Goal: Transaction & Acquisition: Purchase product/service

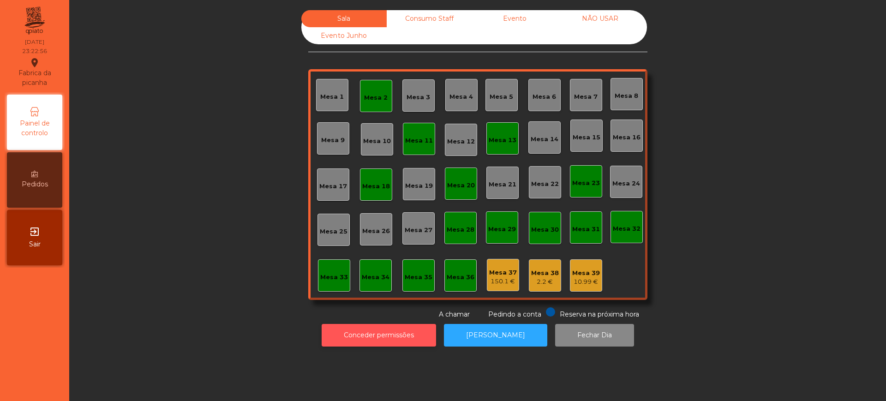
click at [380, 340] on button "Conceder permissões" at bounding box center [379, 335] width 114 height 23
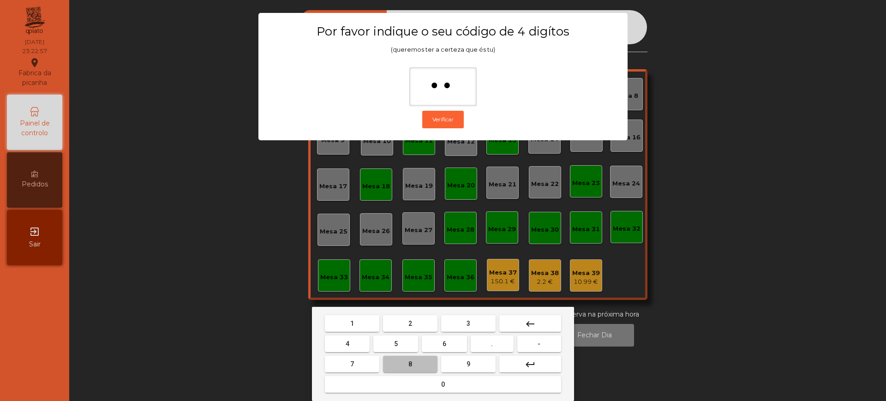
type input "***"
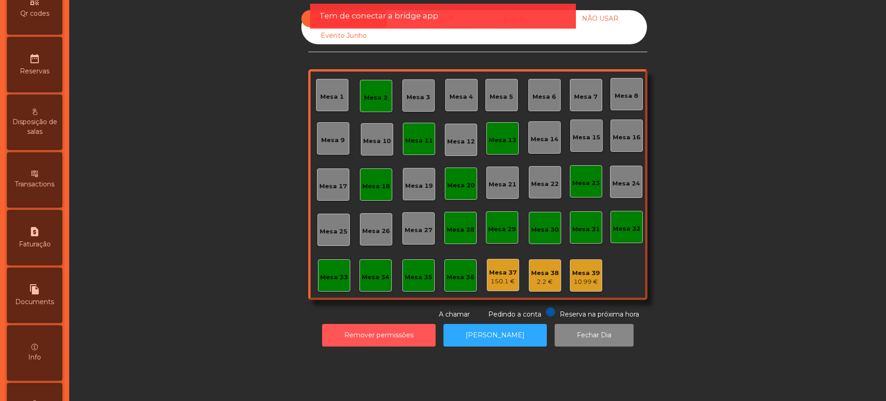
scroll to position [390, 0]
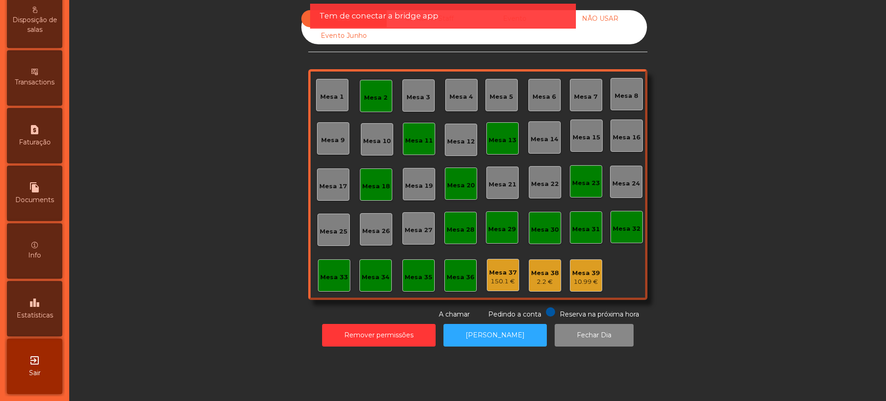
click at [39, 297] on icon "leaderboard" at bounding box center [34, 302] width 11 height 11
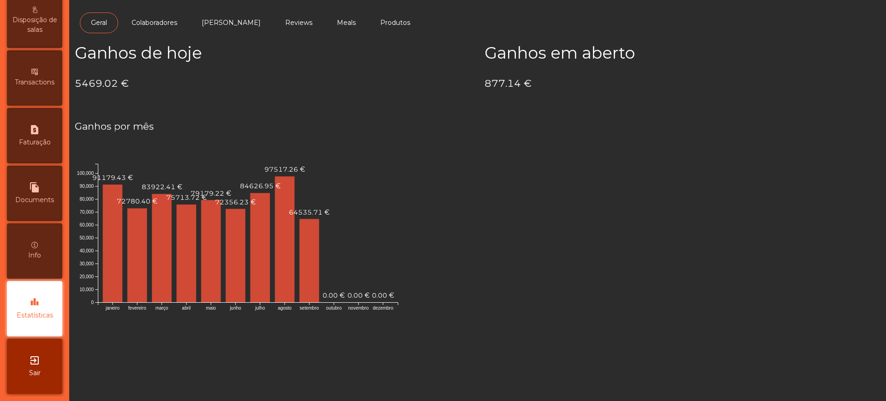
click at [168, 81] on h4 "5469.02 €" at bounding box center [273, 84] width 396 height 14
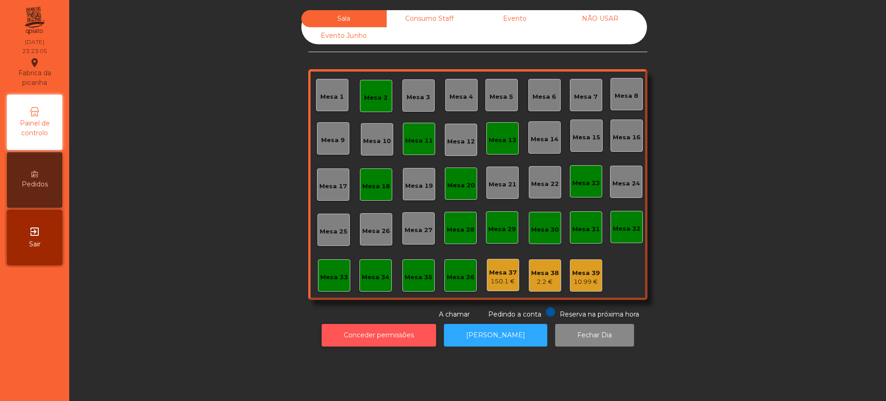
click at [353, 333] on button "Conceder permissões" at bounding box center [379, 335] width 114 height 23
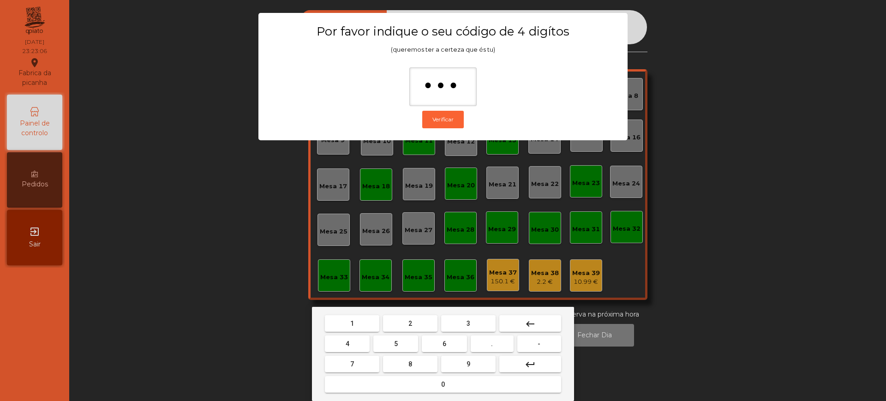
type input "****"
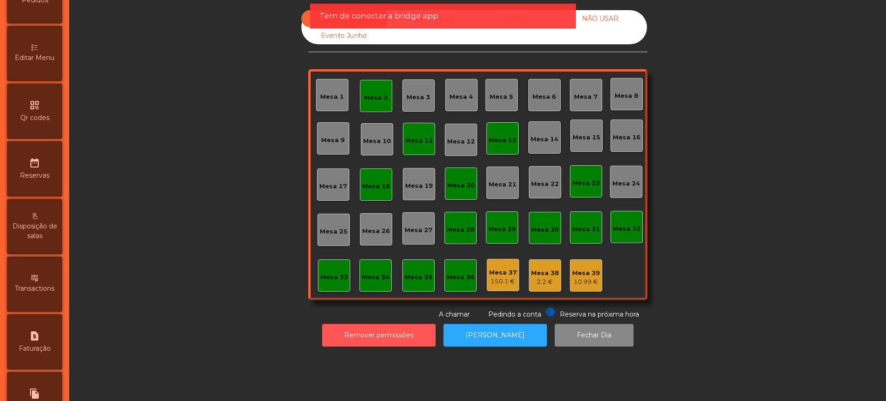
scroll to position [390, 0]
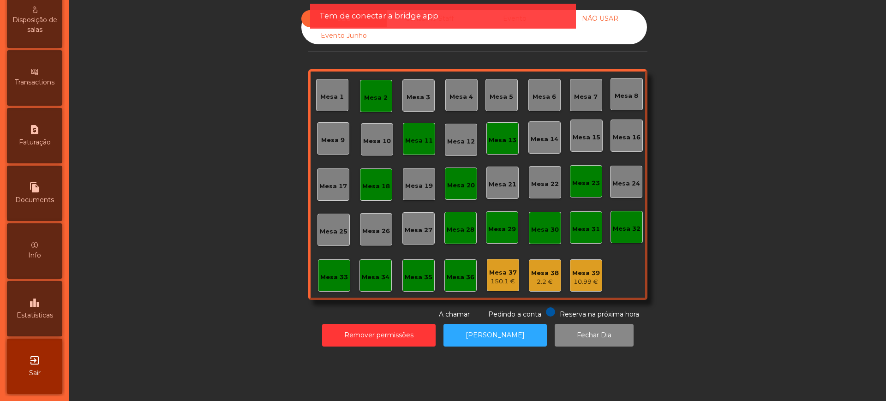
drag, startPoint x: 52, startPoint y: 313, endPoint x: 80, endPoint y: 173, distance: 142.6
click at [53, 312] on span "Estatísticas" at bounding box center [35, 316] width 36 height 10
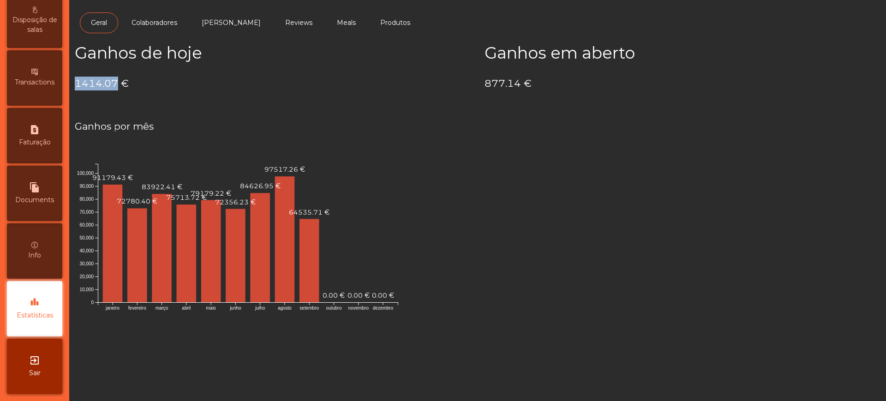
drag, startPoint x: 72, startPoint y: 84, endPoint x: 114, endPoint y: 83, distance: 42.5
click at [114, 83] on div "Ganhos de hoje 1414.07 €" at bounding box center [273, 74] width 410 height 62
copy h4 "1414.07"
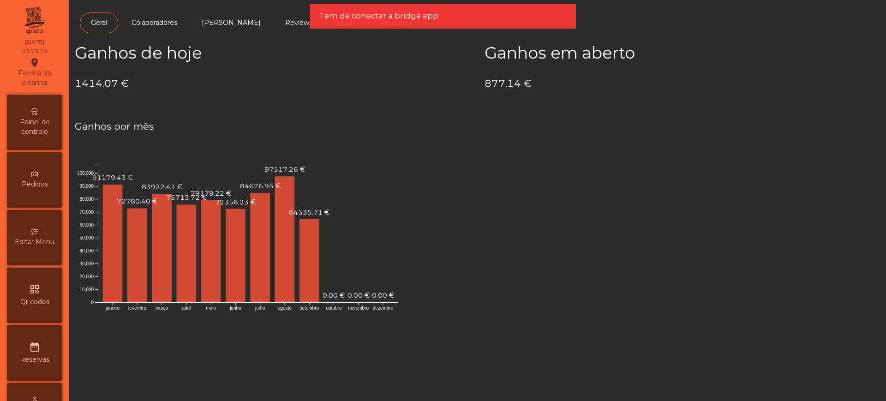
click at [30, 122] on span "Painel de controlo" at bounding box center [34, 126] width 51 height 19
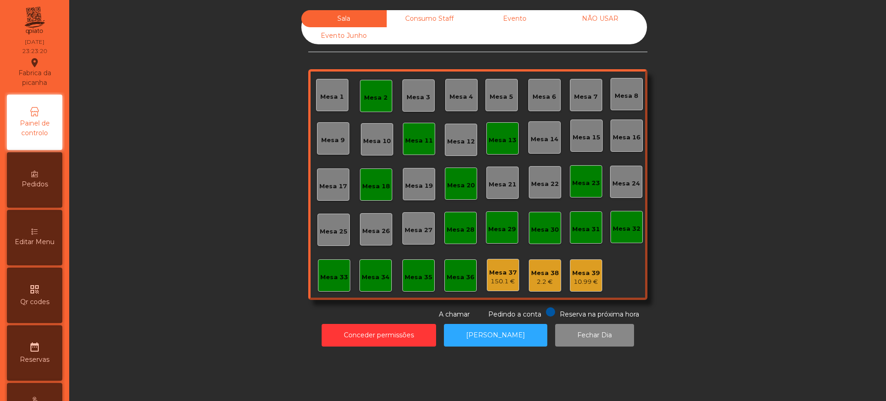
click at [504, 24] on div "Evento" at bounding box center [514, 18] width 85 height 17
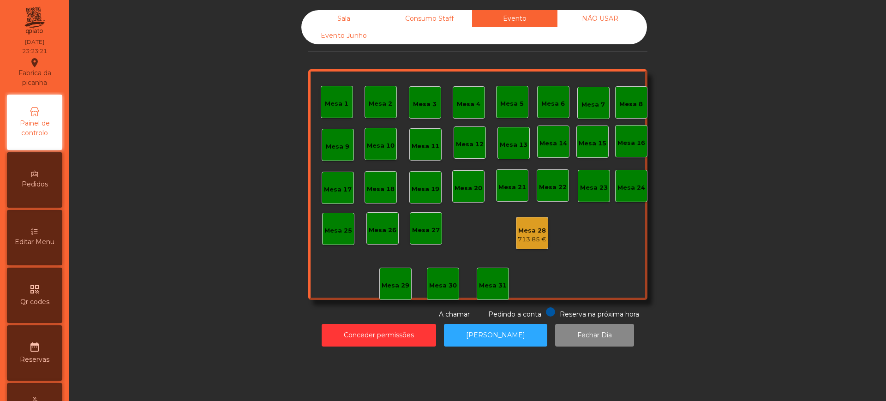
click at [525, 240] on div "713.85 €" at bounding box center [532, 239] width 29 height 9
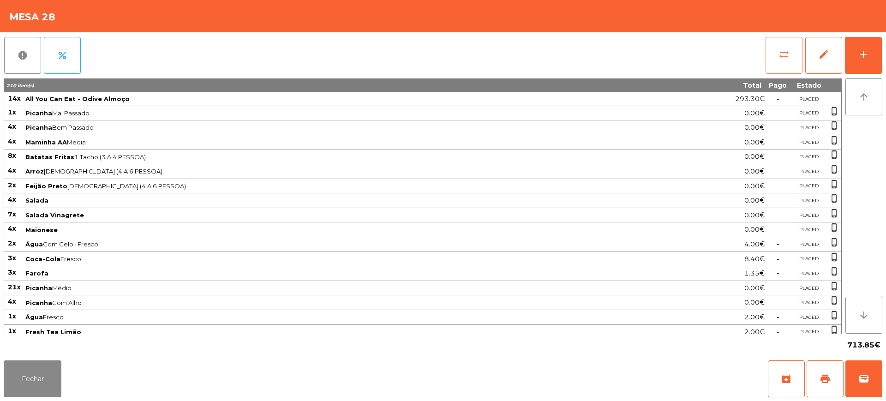
click at [782, 60] on button "sync_alt" at bounding box center [784, 55] width 37 height 37
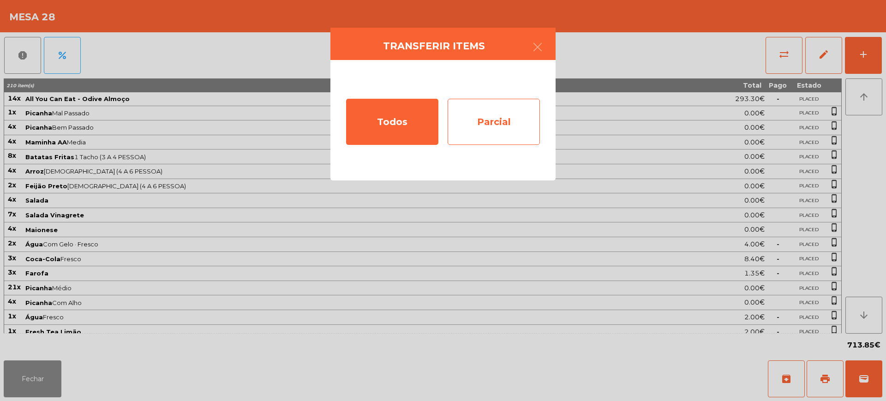
click at [499, 119] on div "Parcial" at bounding box center [494, 122] width 92 height 46
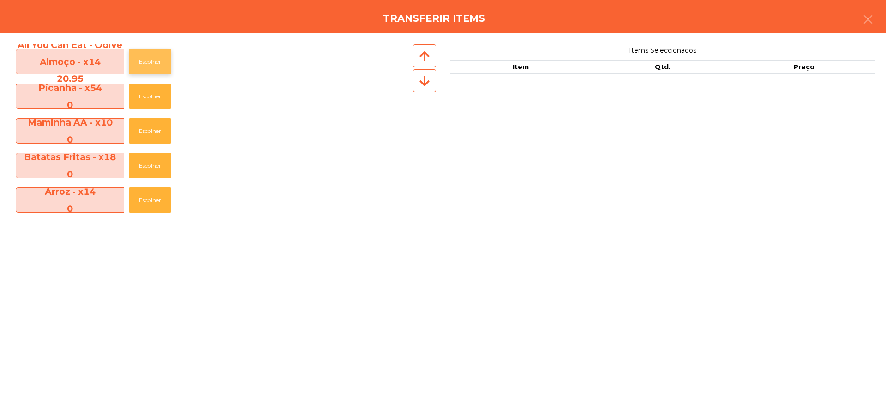
click at [154, 62] on button "Escolher" at bounding box center [150, 61] width 42 height 25
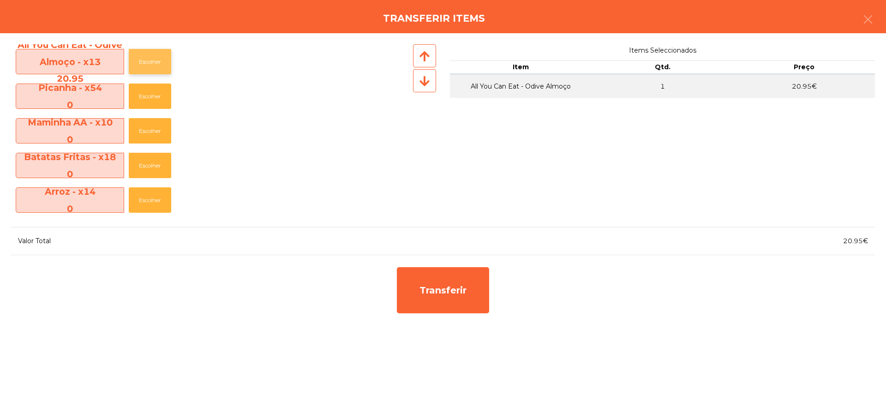
click at [154, 62] on button "Escolher" at bounding box center [150, 61] width 42 height 25
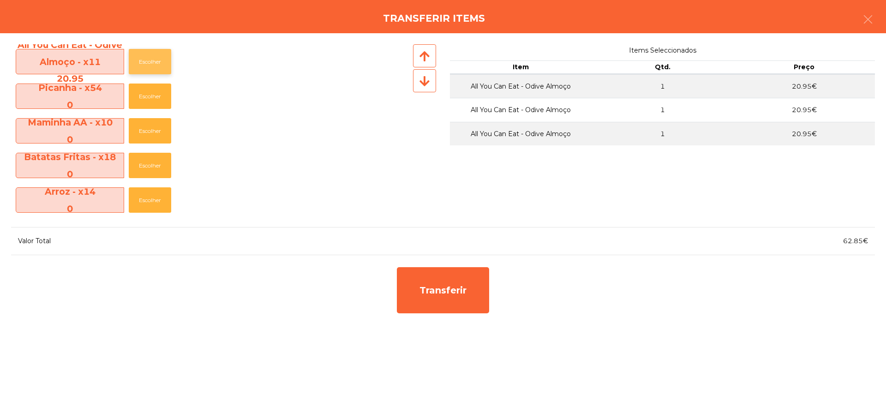
click at [154, 62] on button "Escolher" at bounding box center [150, 61] width 42 height 25
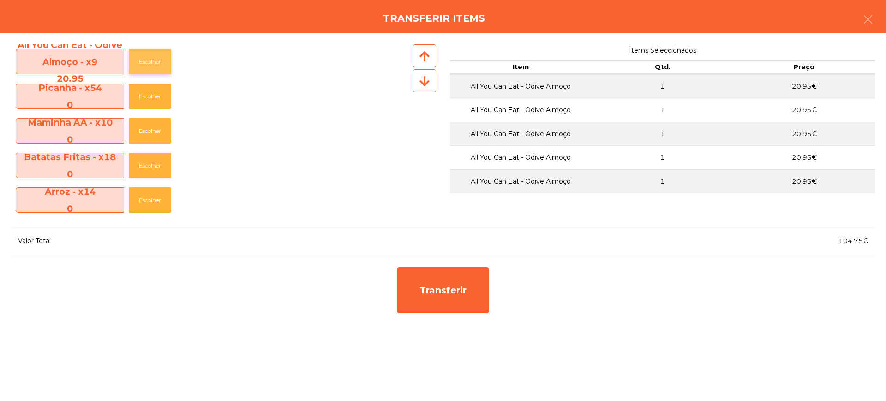
click at [154, 62] on button "Escolher" at bounding box center [150, 61] width 42 height 25
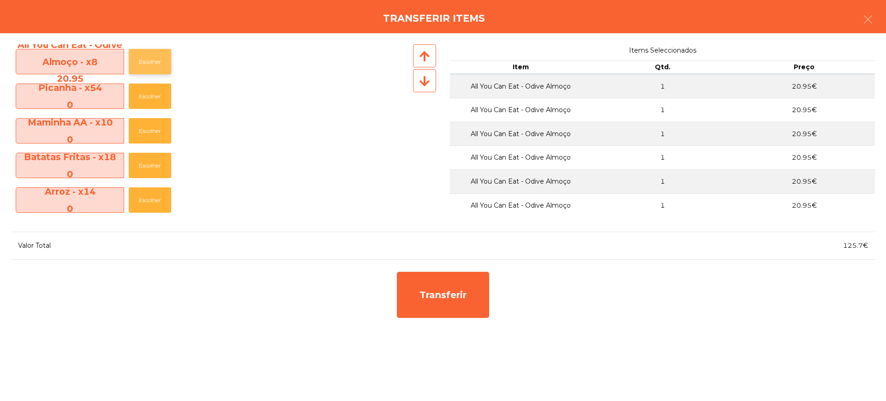
click at [154, 62] on button "Escolher" at bounding box center [150, 61] width 42 height 25
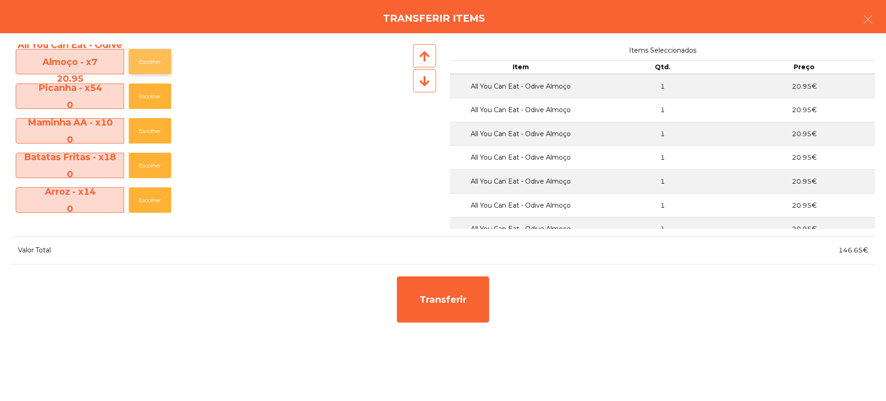
click at [154, 62] on button "Escolher" at bounding box center [150, 61] width 42 height 25
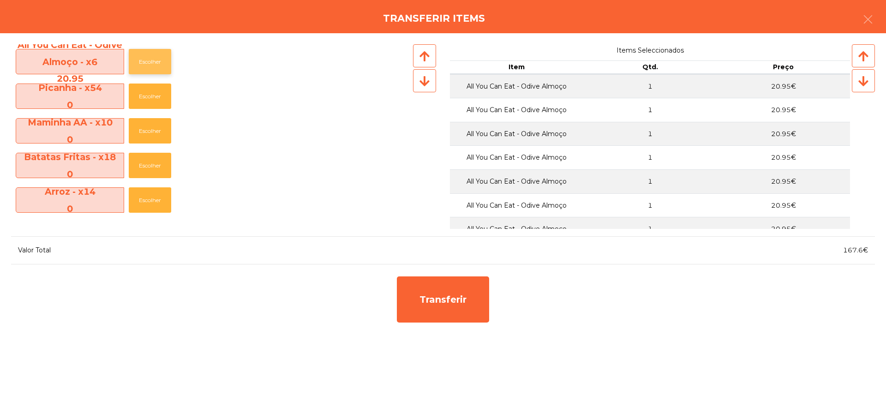
click at [154, 62] on button "Escolher" at bounding box center [150, 61] width 42 height 25
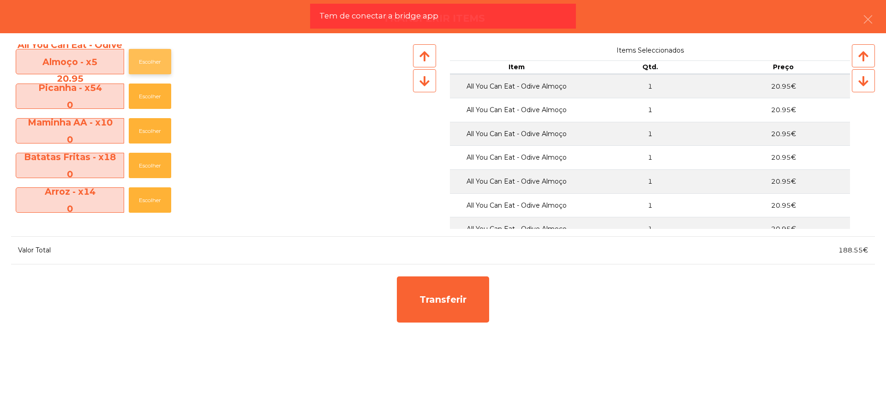
click at [154, 62] on button "Escolher" at bounding box center [150, 61] width 42 height 25
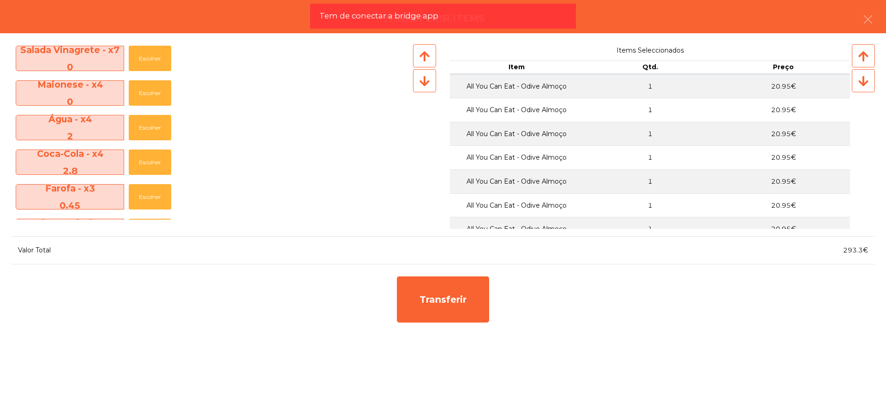
scroll to position [231, 0]
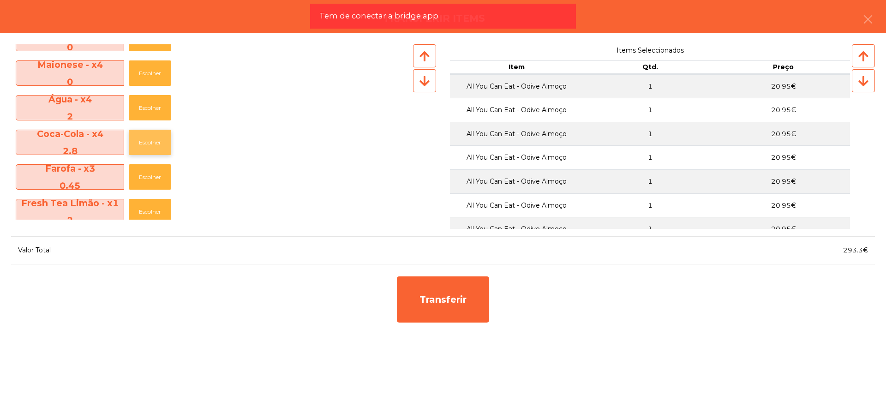
click at [149, 138] on button "Escolher" at bounding box center [150, 142] width 42 height 25
click at [150, 138] on button "Escolher" at bounding box center [150, 142] width 42 height 25
click at [155, 138] on button "Escolher" at bounding box center [150, 142] width 42 height 25
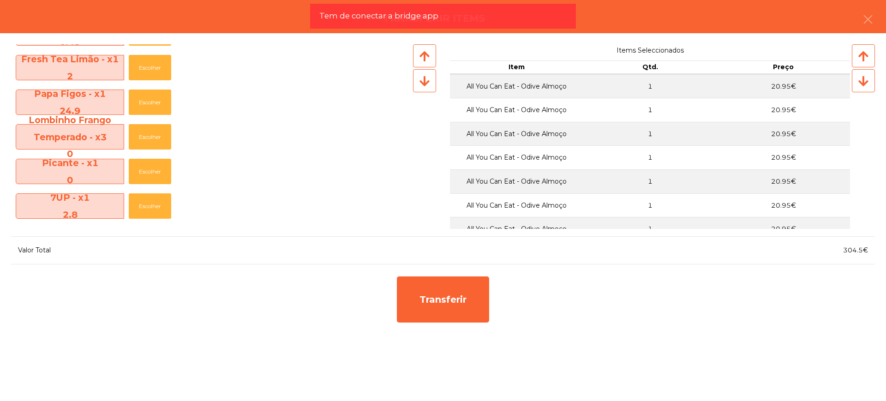
scroll to position [346, 0]
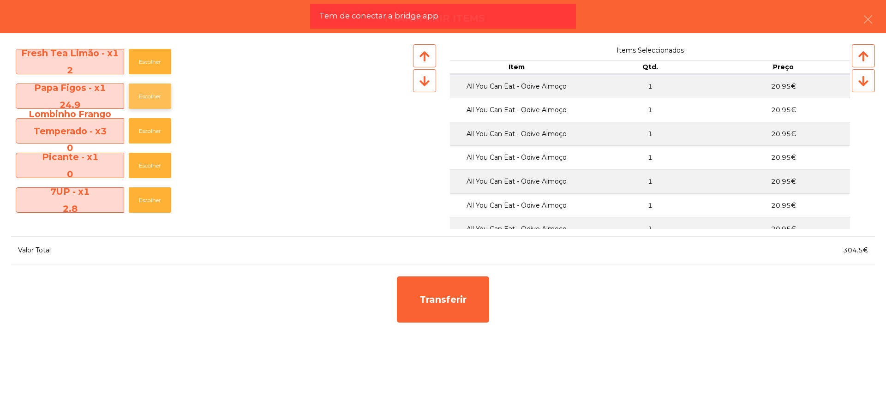
click at [148, 95] on button "Escolher" at bounding box center [150, 96] width 42 height 25
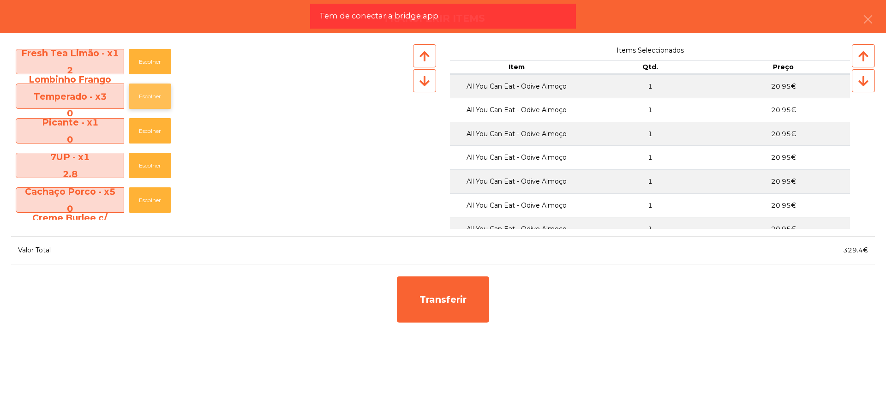
click at [151, 94] on button "Escolher" at bounding box center [150, 96] width 42 height 25
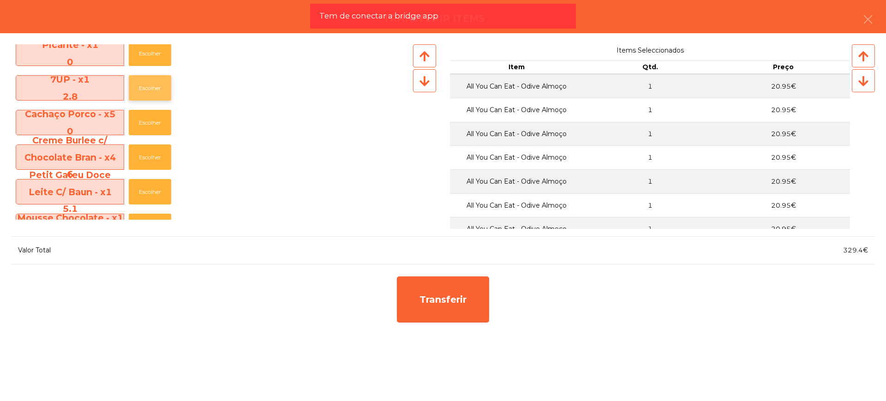
scroll to position [404, 0]
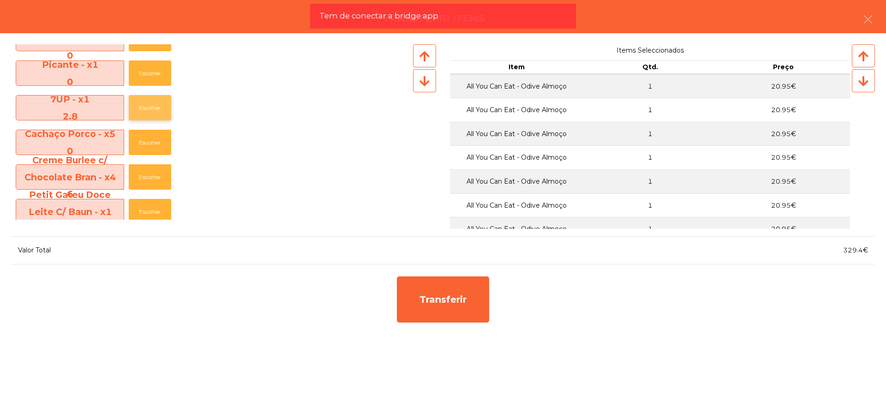
click at [150, 107] on button "Escolher" at bounding box center [150, 107] width 42 height 25
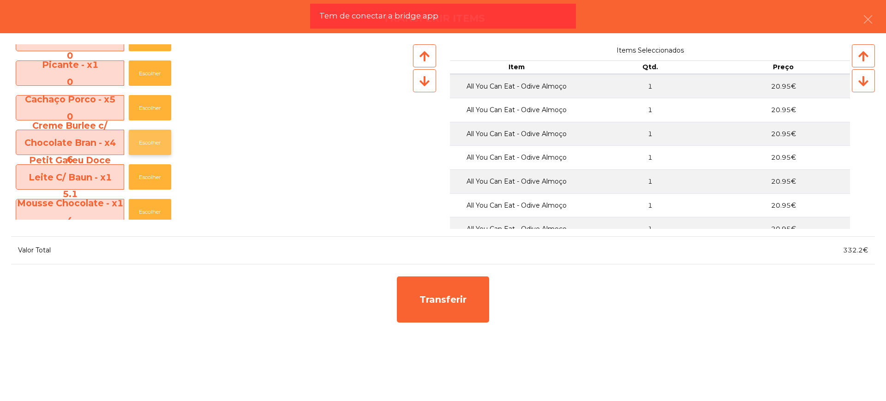
click at [154, 145] on button "Escolher" at bounding box center [150, 142] width 42 height 25
click at [154, 141] on button "Escolher" at bounding box center [150, 142] width 42 height 25
click at [153, 140] on button "Escolher" at bounding box center [150, 142] width 42 height 25
click at [154, 143] on button "Escolher" at bounding box center [150, 142] width 42 height 25
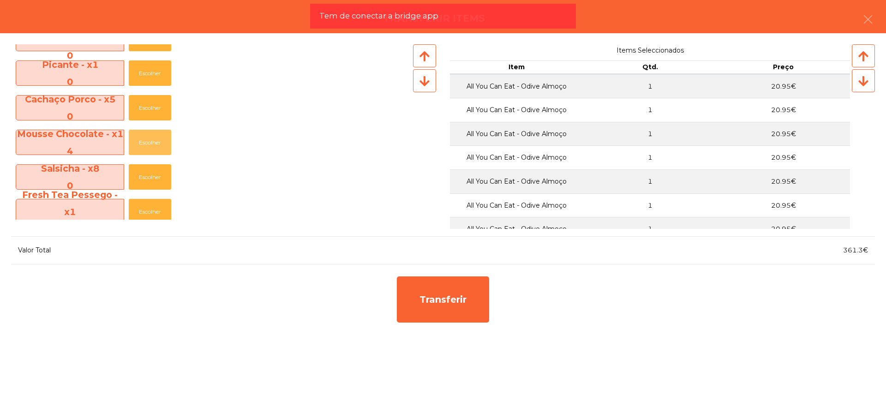
click at [154, 143] on button "Escolher" at bounding box center [150, 142] width 42 height 25
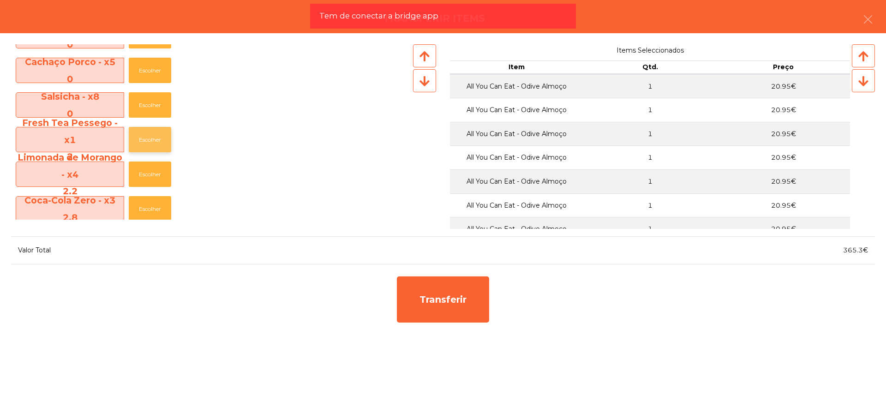
scroll to position [462, 0]
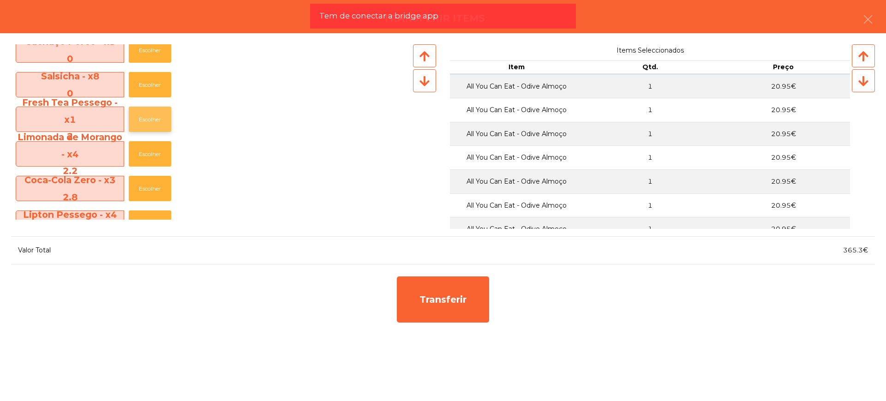
click at [152, 119] on button "Escolher" at bounding box center [150, 119] width 42 height 25
click at [153, 120] on button "Escolher" at bounding box center [150, 119] width 42 height 25
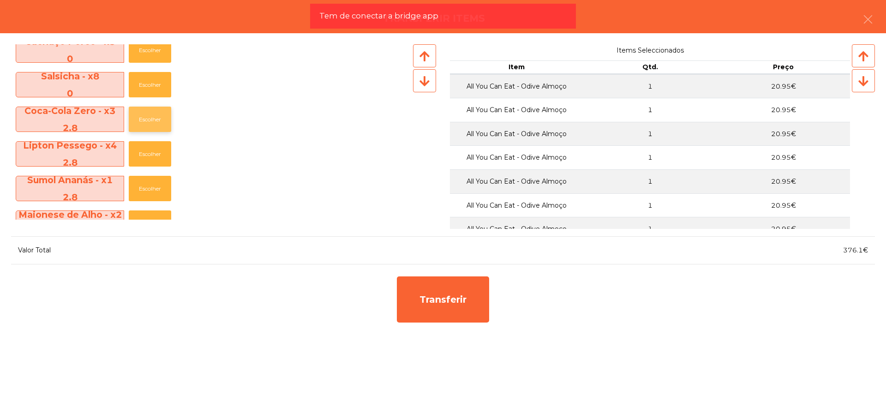
click at [153, 120] on button "Escolher" at bounding box center [150, 119] width 42 height 25
click at [153, 141] on button "Escolher" at bounding box center [150, 153] width 42 height 25
click at [153, 120] on button "Escolher" at bounding box center [150, 119] width 42 height 25
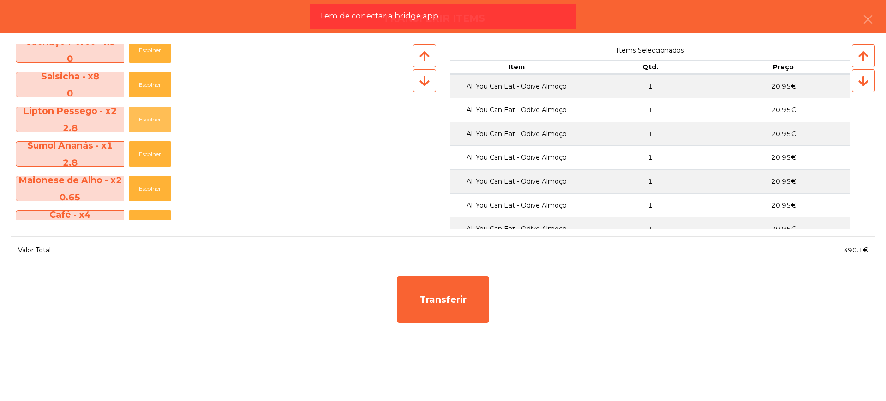
click at [153, 120] on button "Escolher" at bounding box center [150, 119] width 42 height 25
click at [153, 117] on button "Escolher" at bounding box center [150, 119] width 42 height 25
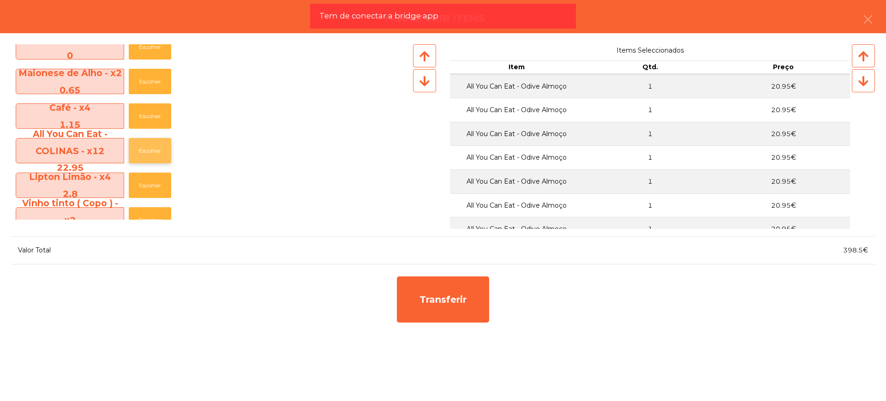
scroll to position [519, 0]
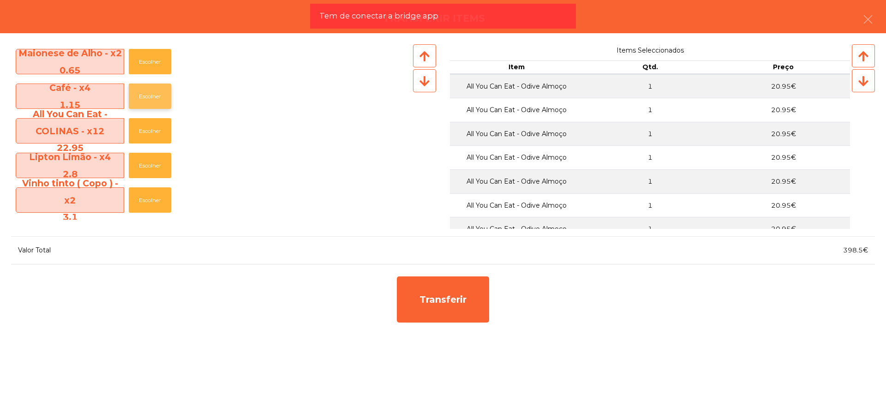
click at [149, 96] on button "Escolher" at bounding box center [150, 96] width 42 height 25
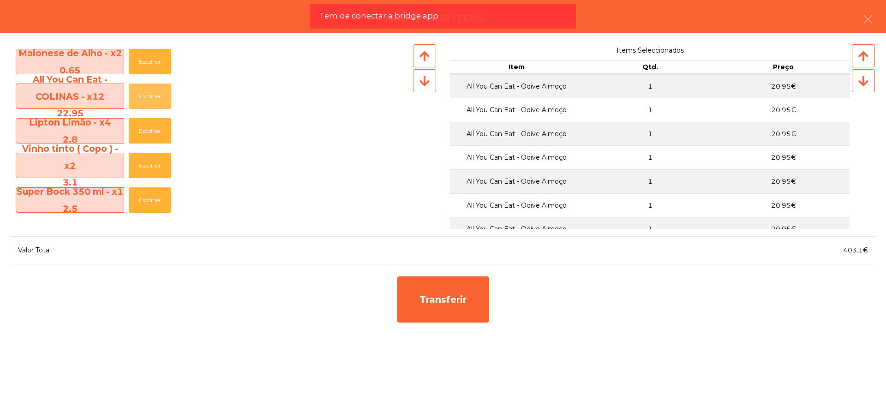
click at [149, 96] on button "Escolher" at bounding box center [150, 96] width 42 height 25
drag, startPoint x: 840, startPoint y: 250, endPoint x: 861, endPoint y: 251, distance: 21.7
click at [861, 251] on span "426.05€" at bounding box center [854, 250] width 30 height 8
copy span "426.05"
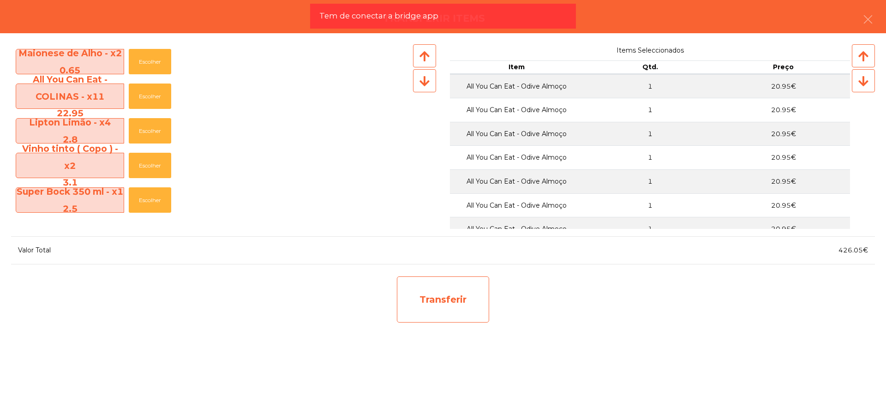
click at [460, 317] on div "Transferir" at bounding box center [443, 299] width 92 height 46
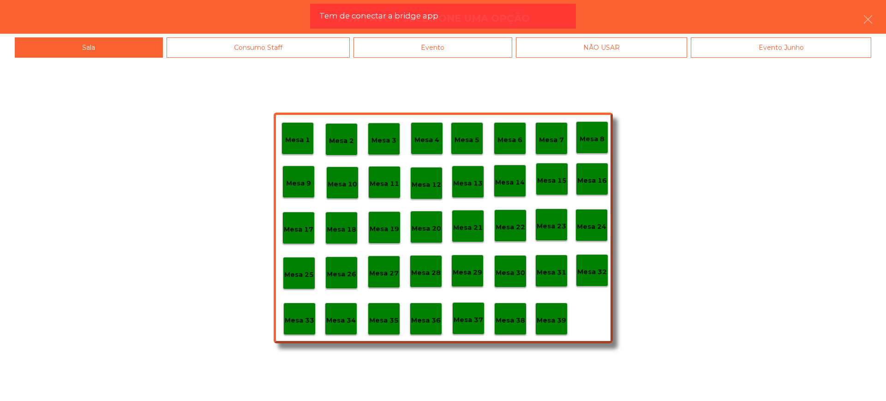
click at [470, 275] on p "Mesa 29" at bounding box center [468, 272] width 30 height 11
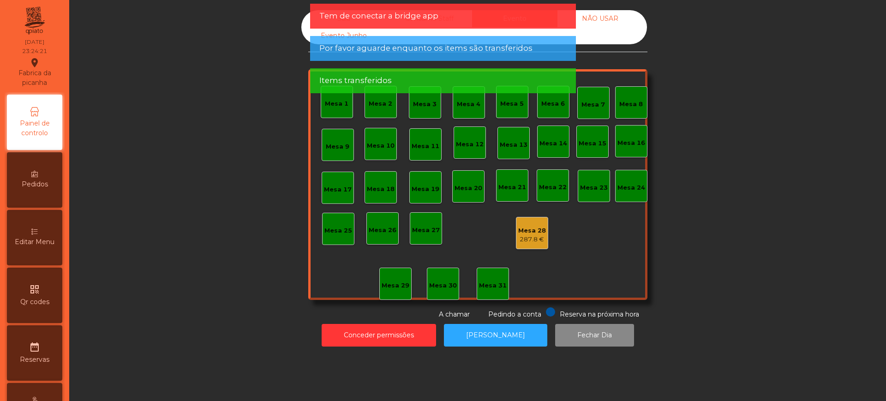
click at [526, 231] on div "Mesa 28" at bounding box center [532, 230] width 28 height 9
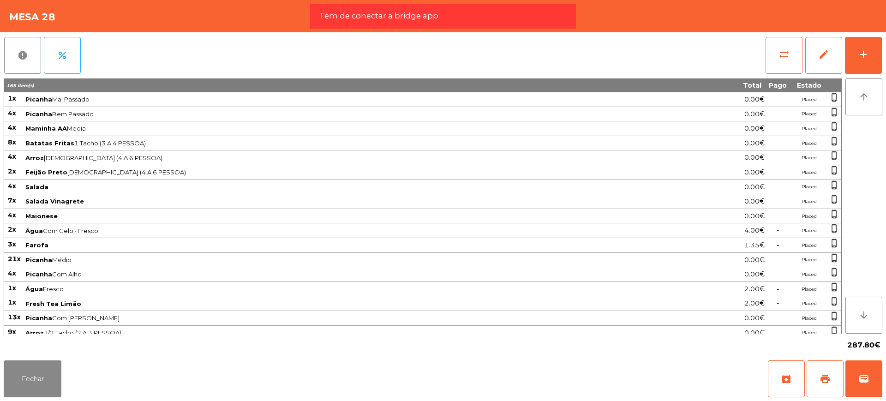
drag, startPoint x: 844, startPoint y: 346, endPoint x: 875, endPoint y: 348, distance: 31.0
click at [877, 349] on div "287.80€" at bounding box center [443, 345] width 879 height 23
click at [848, 348] on span "287.80€" at bounding box center [863, 345] width 33 height 14
drag, startPoint x: 842, startPoint y: 347, endPoint x: 873, endPoint y: 346, distance: 31.4
click at [873, 346] on div "287.80€" at bounding box center [443, 345] width 879 height 23
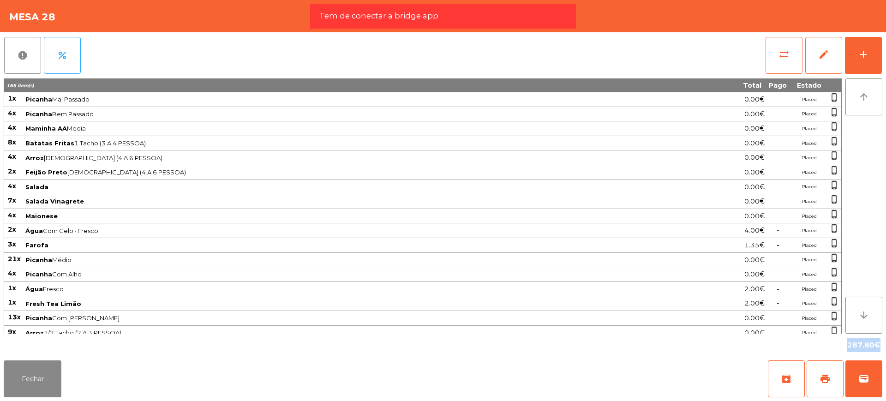
copy div "287.80"
click at [10, 98] on span "1x" at bounding box center [12, 98] width 8 height 8
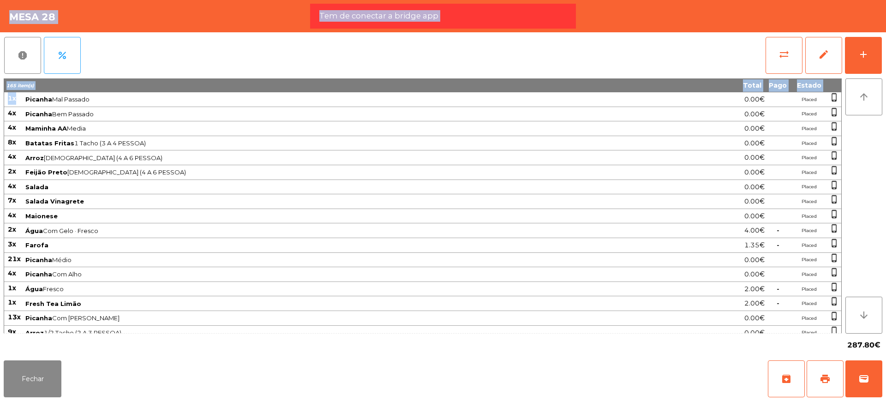
scroll to position [356, 0]
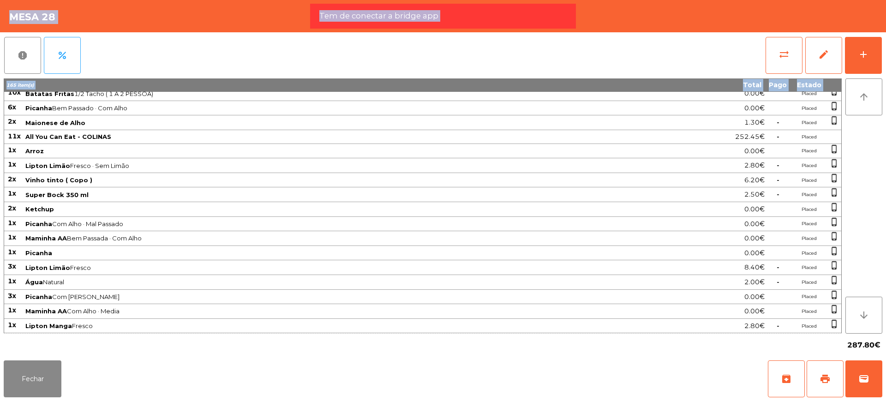
drag, startPoint x: 9, startPoint y: 98, endPoint x: 840, endPoint y: 323, distance: 861.6
click at [840, 323] on tbody "1x Picanha Mal Passado 0.00€ Placed phone_iphone 4x Picanha Bem Passado 0.00€ P…" at bounding box center [422, 34] width 837 height 597
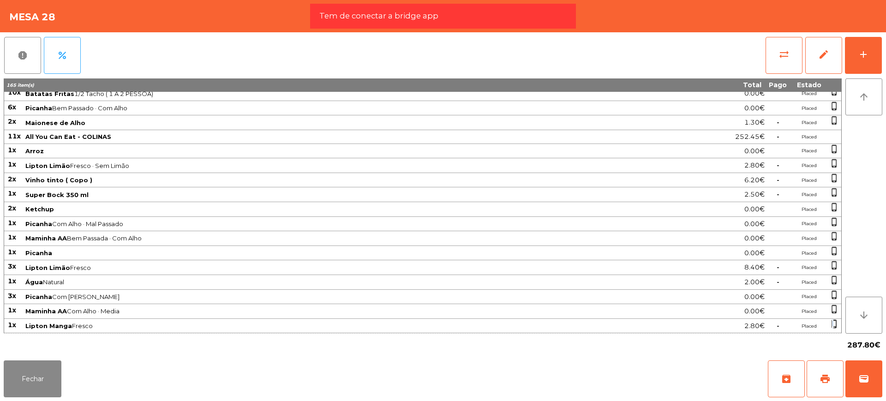
click at [833, 325] on span "phone_iphone" at bounding box center [834, 323] width 9 height 9
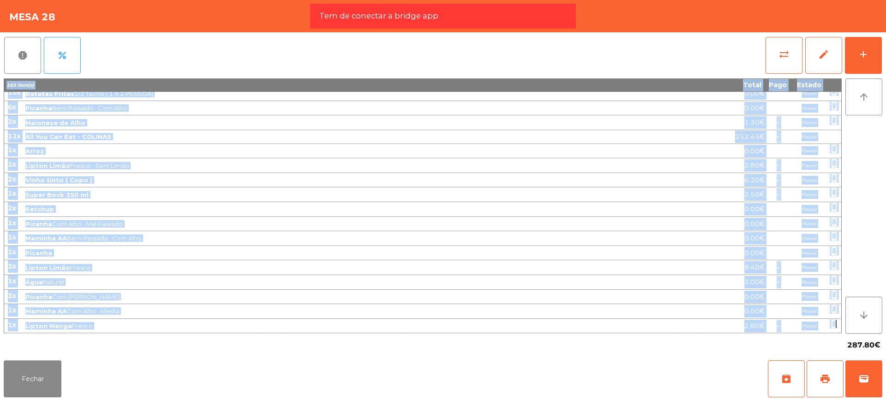
scroll to position [0, 0]
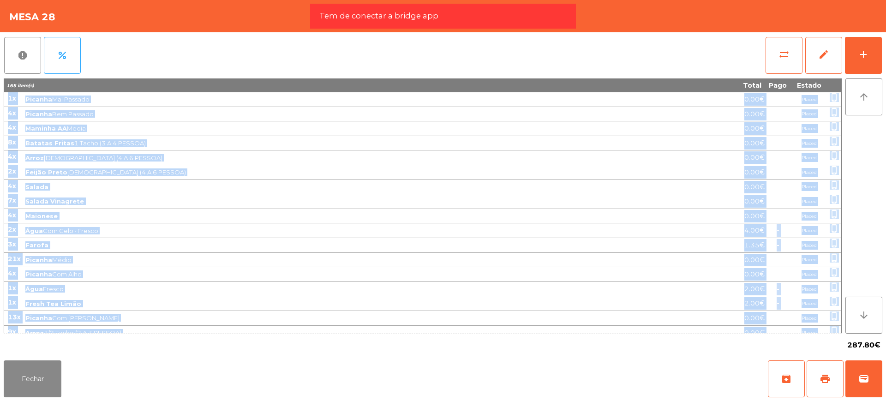
drag, startPoint x: 835, startPoint y: 323, endPoint x: 9, endPoint y: 97, distance: 856.4
click at [9, 97] on tbody "1x Picanha Mal Passado 0.00€ Placed phone_iphone 4x Picanha Bem Passado 0.00€ P…" at bounding box center [422, 390] width 837 height 597
copy tbody "1x Picanha Mal Passado 0.00€ Placed phone_iphone 4x Picanha Bem Passado 0.00€ P…"
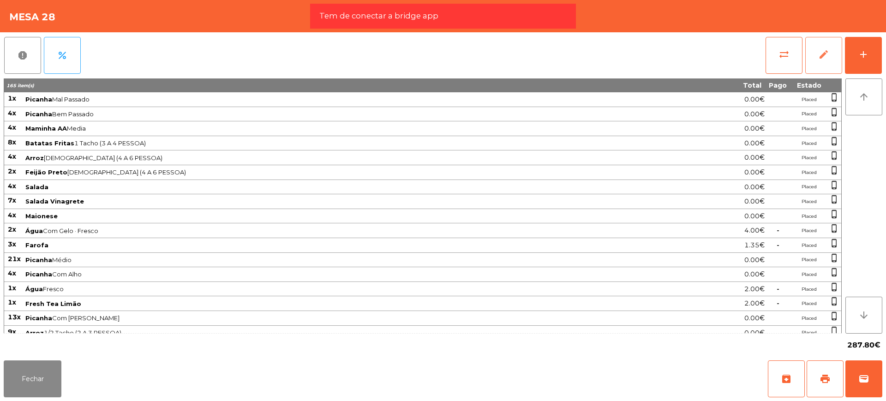
click at [831, 67] on button "edit" at bounding box center [823, 55] width 37 height 37
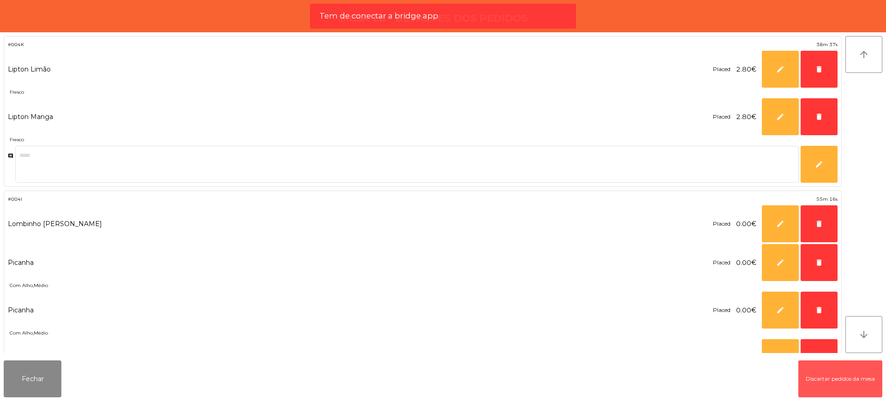
click at [818, 383] on button "Discartar pedidos da mesa" at bounding box center [840, 378] width 84 height 37
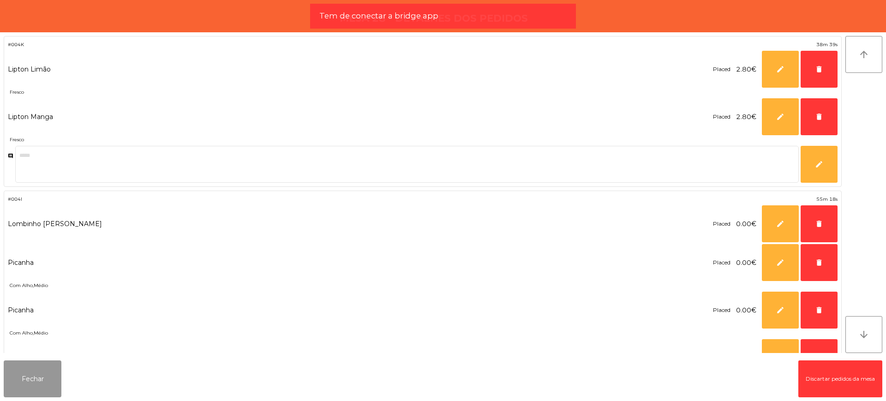
click at [37, 383] on button "Fechar" at bounding box center [33, 378] width 58 height 37
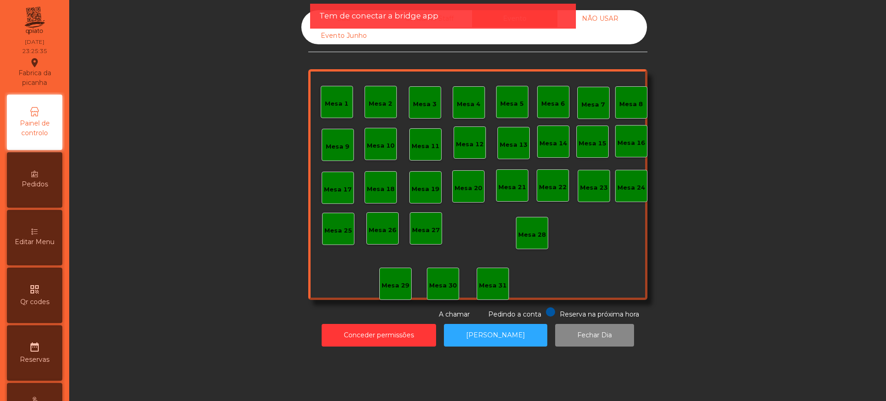
click at [48, 378] on div "date_range Reservas" at bounding box center [34, 352] width 55 height 55
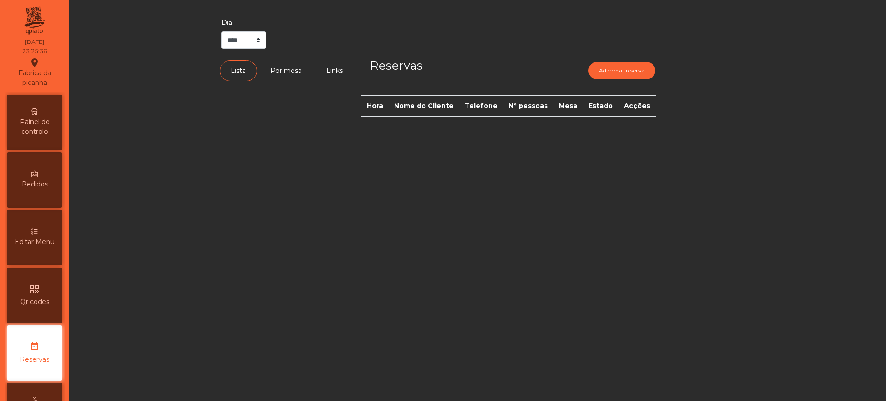
click at [51, 135] on span "Painel de controlo" at bounding box center [34, 126] width 51 height 19
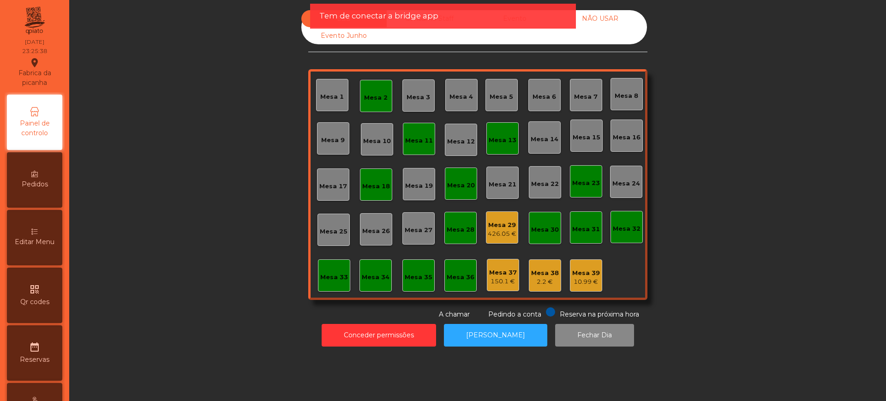
click at [504, 222] on div "Mesa 29" at bounding box center [502, 225] width 29 height 9
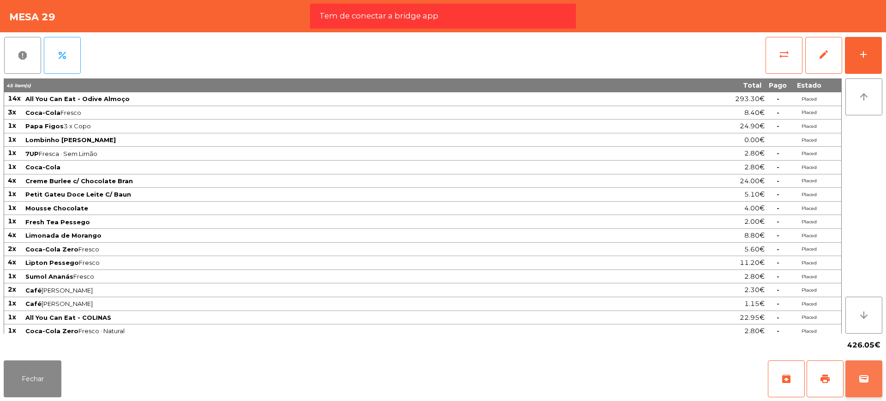
click at [875, 381] on button "wallet" at bounding box center [864, 378] width 37 height 37
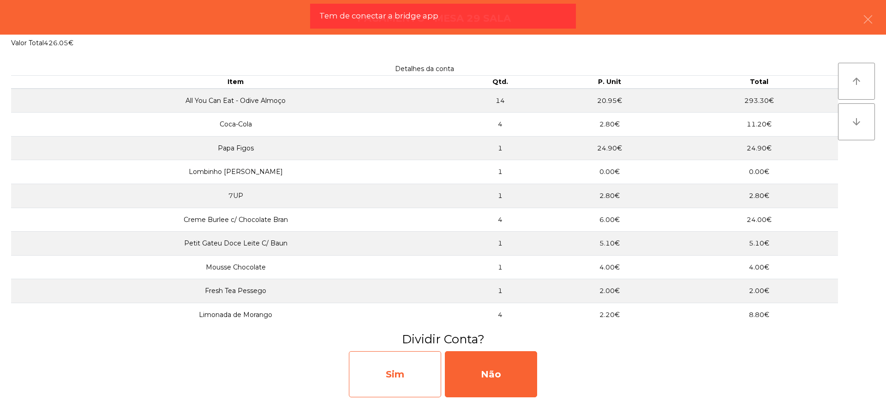
click at [389, 371] on div "Sim" at bounding box center [395, 374] width 92 height 46
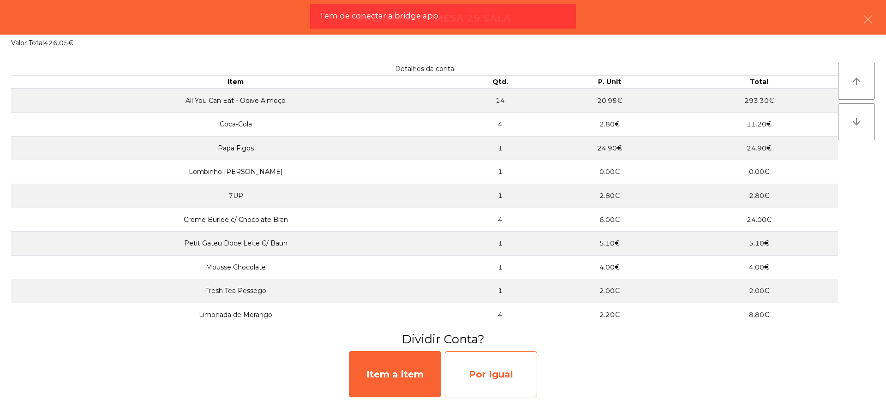
click at [480, 368] on div "Por Igual" at bounding box center [491, 374] width 92 height 46
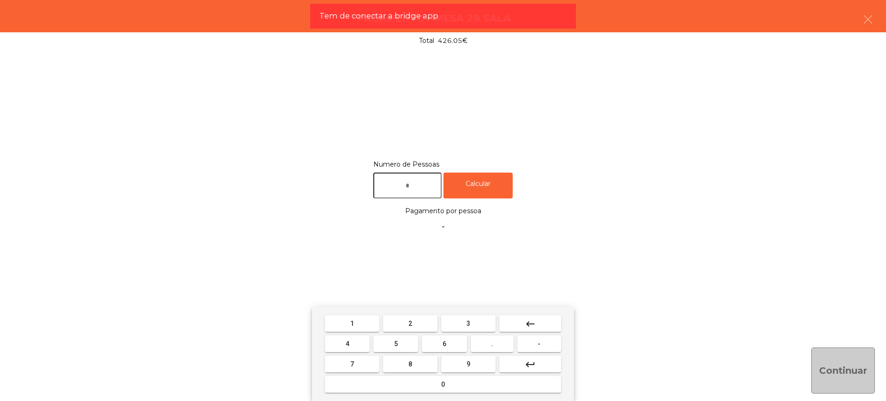
click at [422, 188] on input "text" at bounding box center [407, 186] width 68 height 26
type input "*"
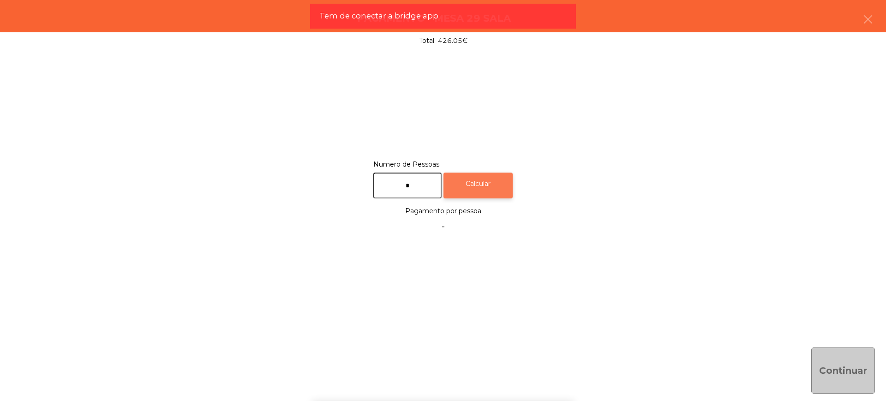
click at [494, 175] on div "Calcular" at bounding box center [478, 186] width 69 height 26
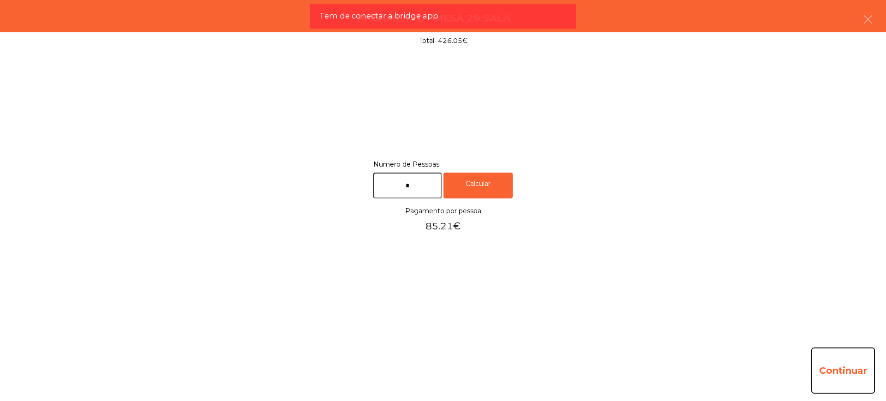
click at [829, 382] on button "Continuar" at bounding box center [843, 371] width 64 height 46
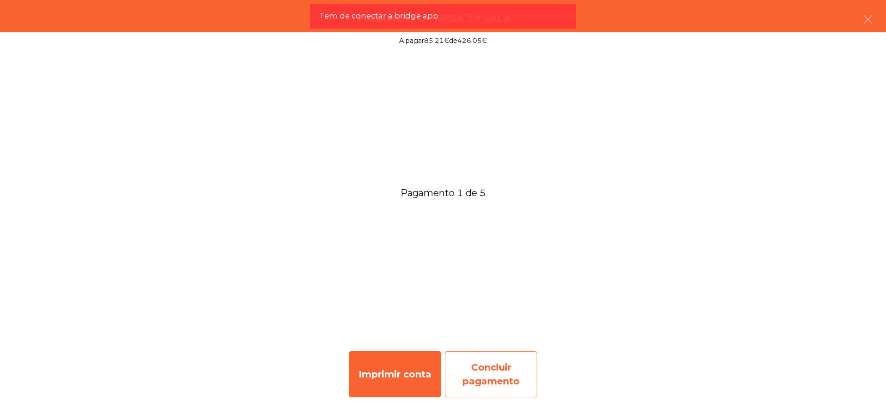
click at [495, 357] on div "Concluir pagamento" at bounding box center [491, 374] width 92 height 46
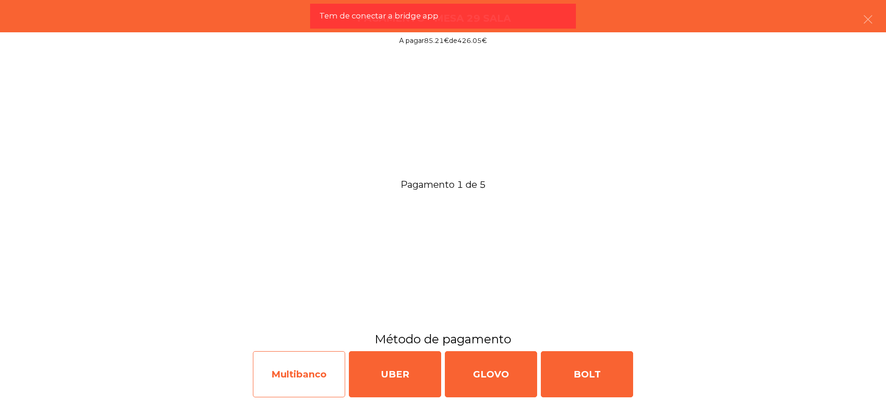
click at [296, 368] on div "Multibanco" at bounding box center [299, 374] width 92 height 46
select select "**"
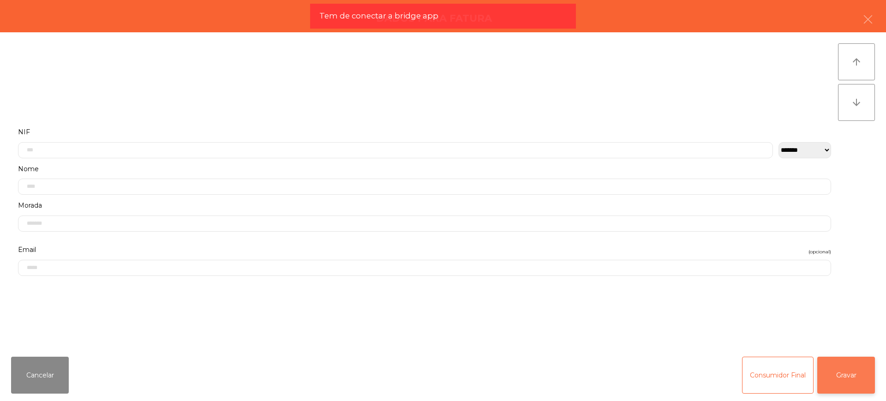
click at [832, 376] on button "Gravar" at bounding box center [846, 375] width 58 height 37
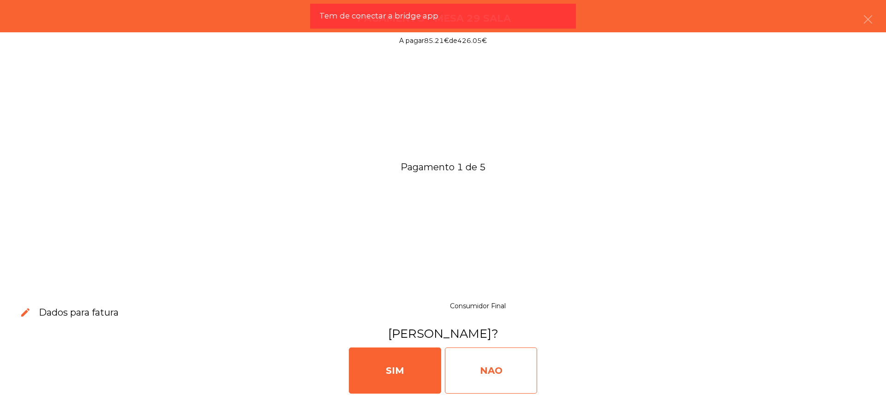
click at [501, 376] on div "NAO" at bounding box center [491, 371] width 92 height 46
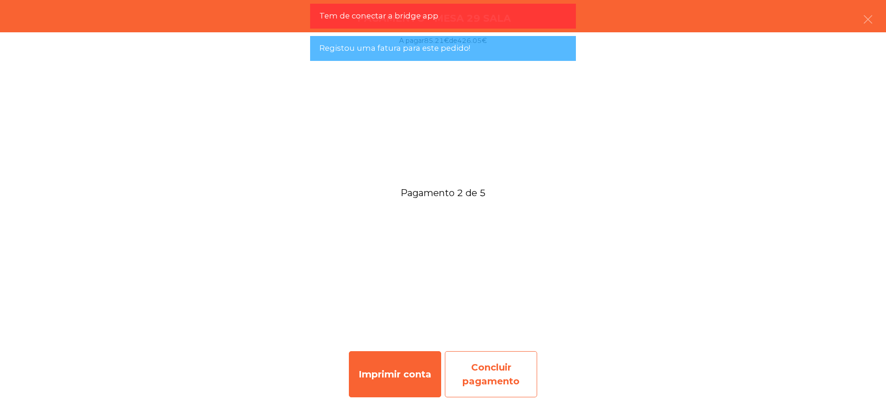
click at [493, 369] on div "Concluir pagamento" at bounding box center [491, 374] width 92 height 46
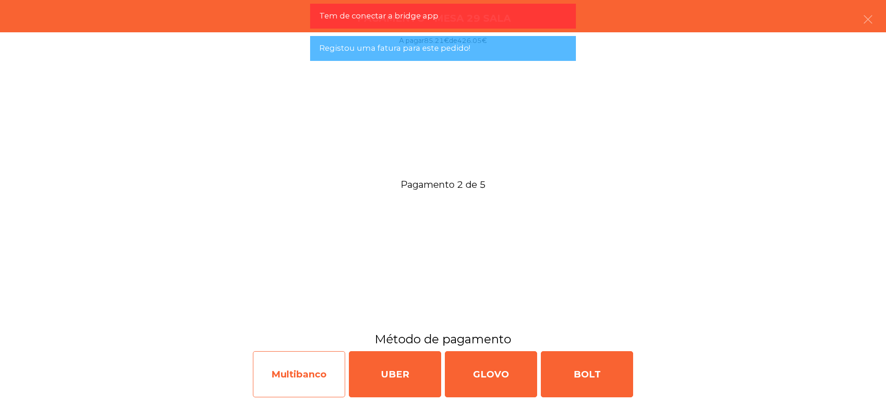
click at [328, 375] on div "Multibanco" at bounding box center [299, 374] width 92 height 46
select select "**"
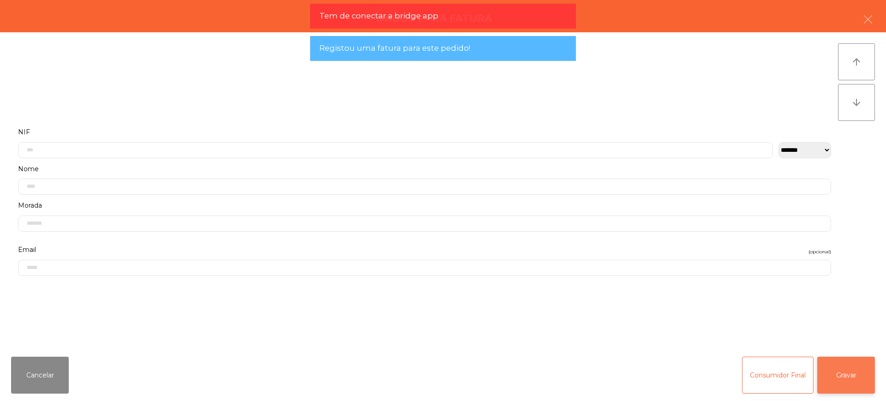
click at [849, 380] on button "Gravar" at bounding box center [846, 375] width 58 height 37
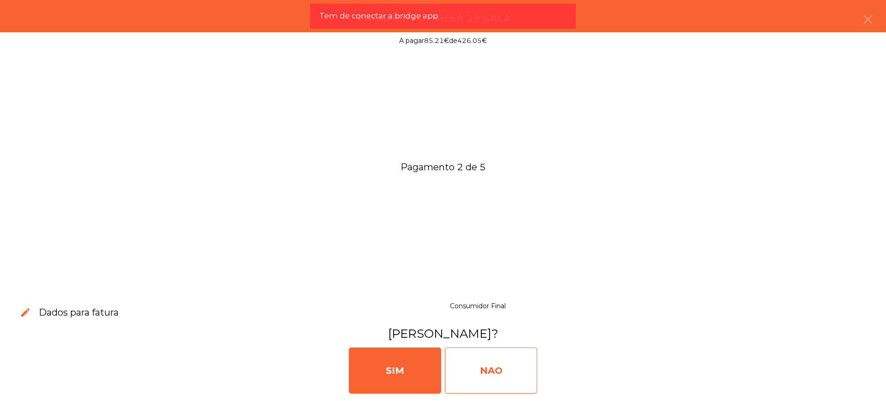
click at [514, 371] on div "NAO" at bounding box center [491, 371] width 92 height 46
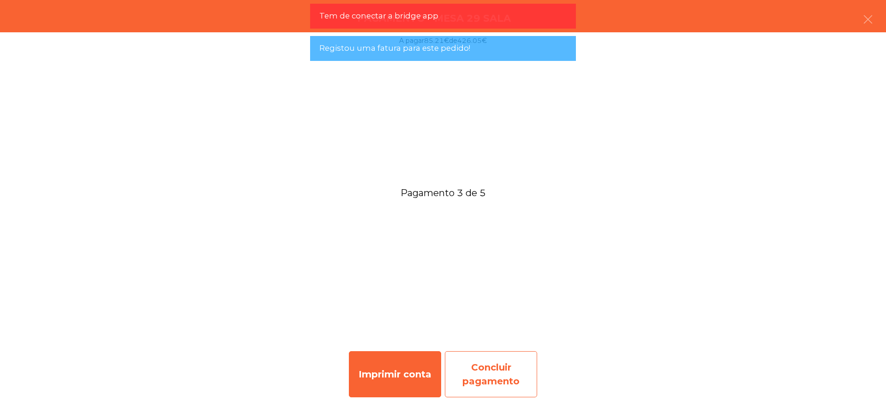
click at [496, 366] on div "Concluir pagamento" at bounding box center [491, 374] width 92 height 46
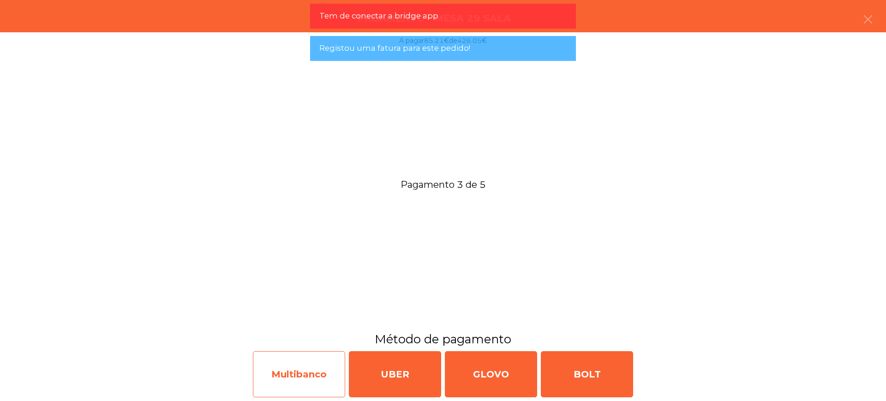
click at [299, 374] on div "Multibanco" at bounding box center [299, 374] width 92 height 46
select select "**"
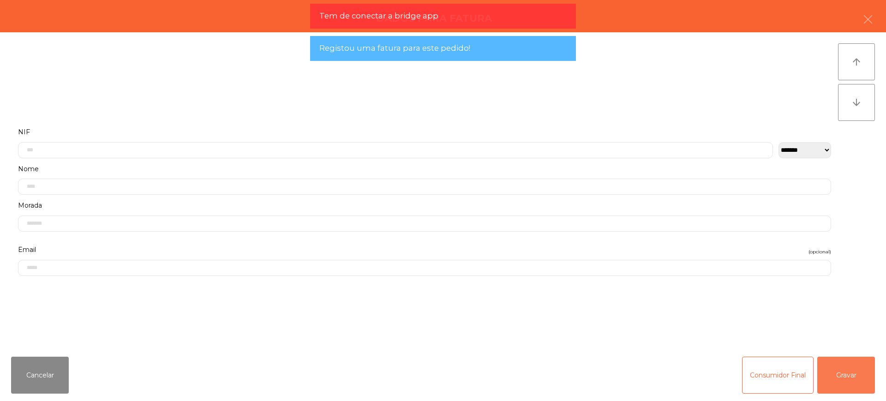
drag, startPoint x: 872, startPoint y: 372, endPoint x: 864, endPoint y: 371, distance: 7.9
click at [871, 372] on button "Gravar" at bounding box center [846, 375] width 58 height 37
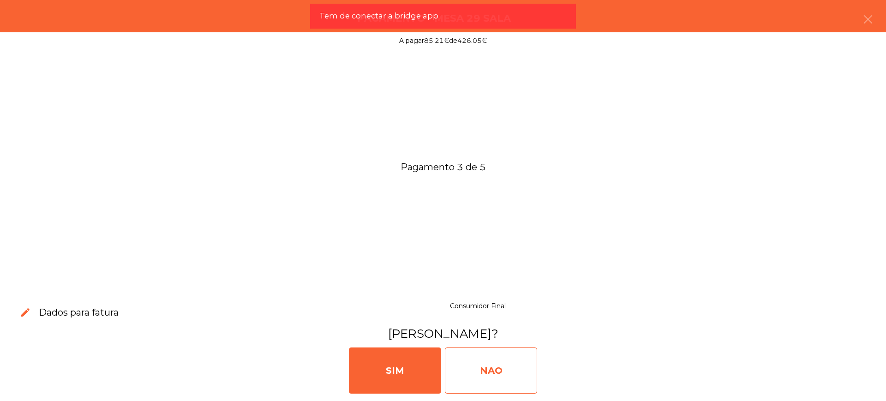
click at [486, 367] on div "NAO" at bounding box center [491, 371] width 92 height 46
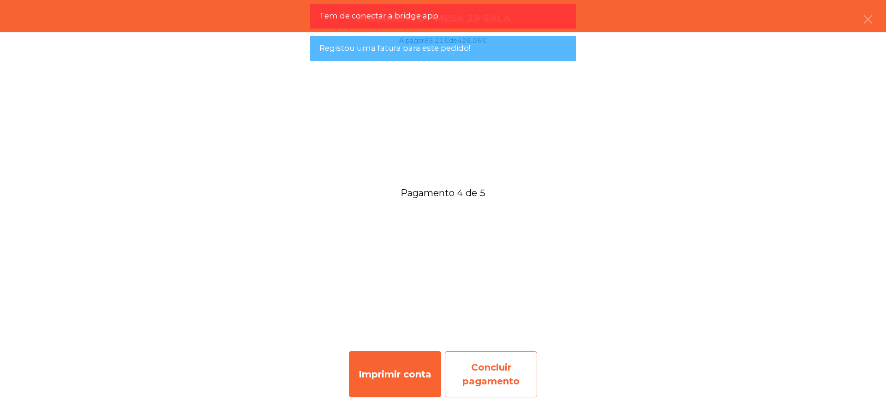
click at [510, 374] on div "Concluir pagamento" at bounding box center [491, 374] width 92 height 46
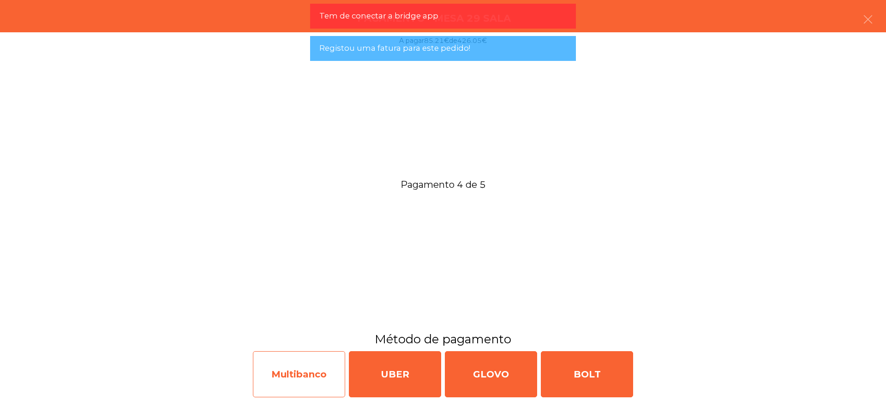
click at [305, 372] on div "Multibanco" at bounding box center [299, 374] width 92 height 46
select select "**"
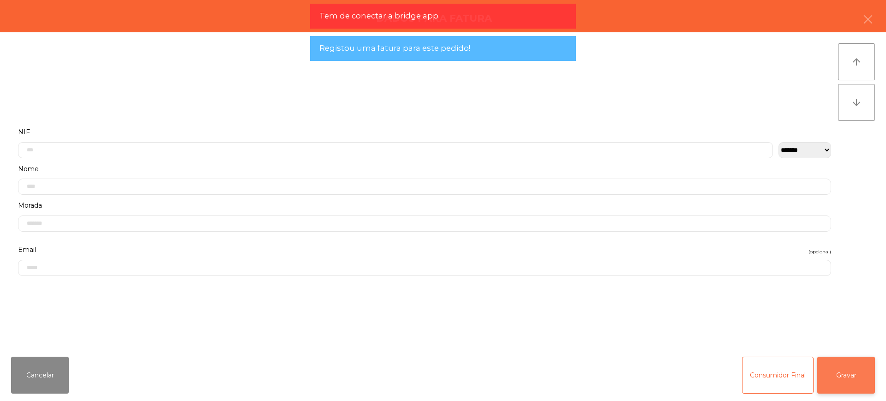
click at [866, 370] on button "Gravar" at bounding box center [846, 375] width 58 height 37
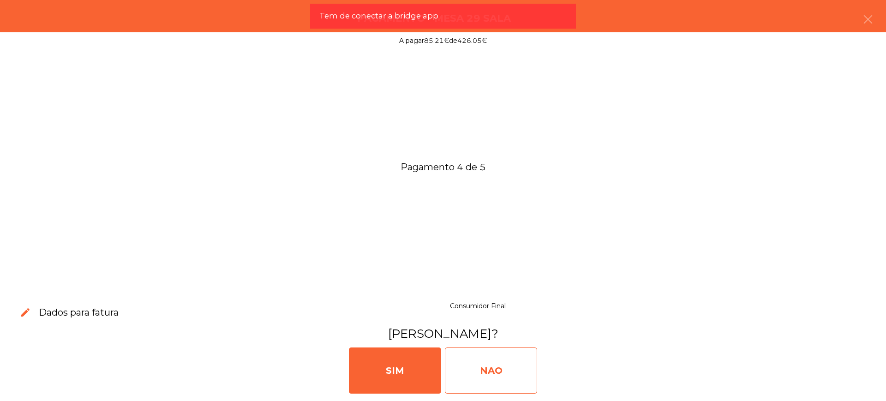
click at [522, 372] on div "NAO" at bounding box center [491, 371] width 92 height 46
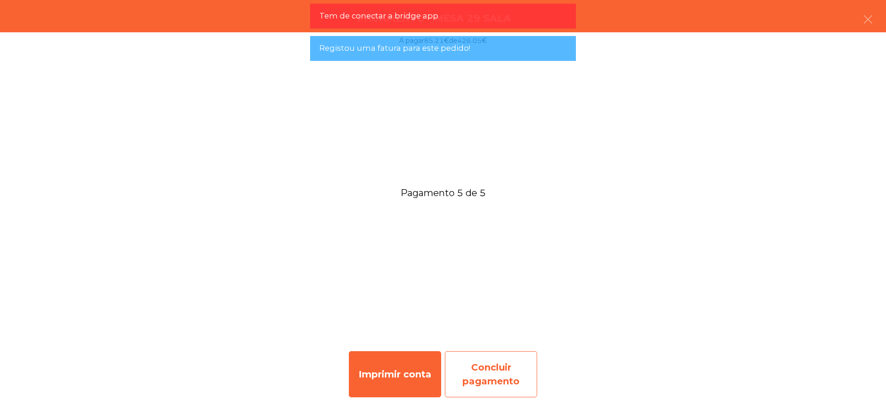
click at [501, 373] on div "Concluir pagamento" at bounding box center [491, 374] width 92 height 46
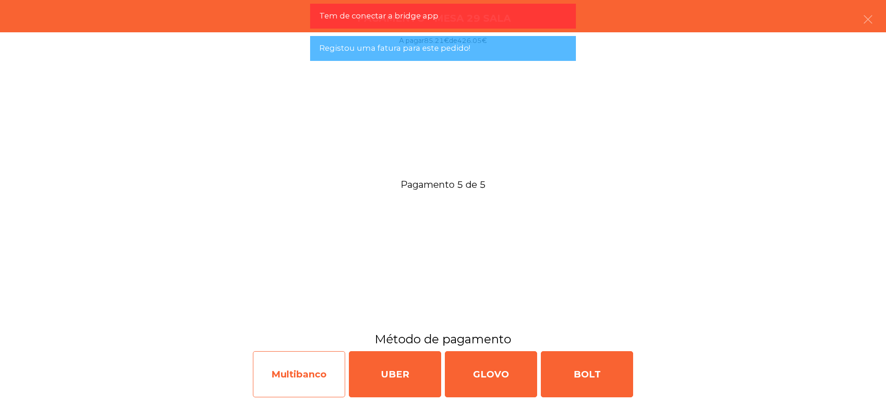
click at [291, 373] on div "Multibanco" at bounding box center [299, 374] width 92 height 46
select select "**"
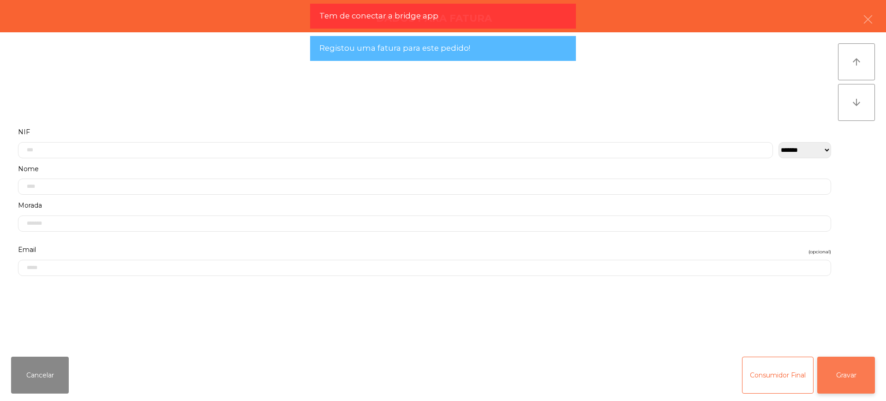
click at [840, 378] on button "Gravar" at bounding box center [846, 375] width 58 height 37
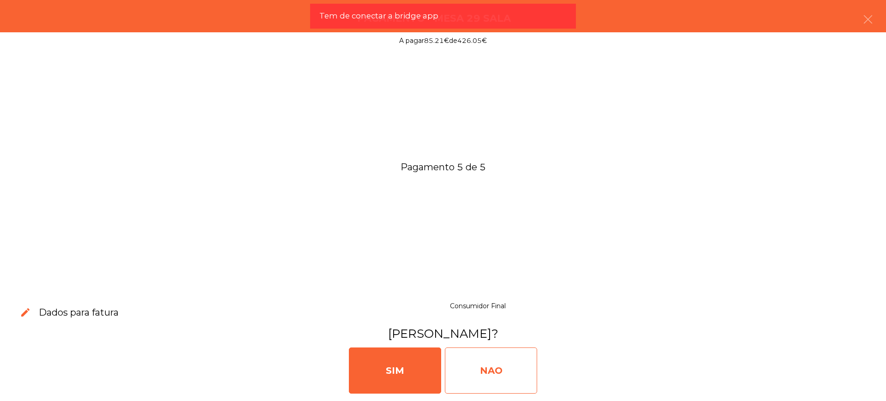
click at [489, 370] on div "NAO" at bounding box center [491, 371] width 92 height 46
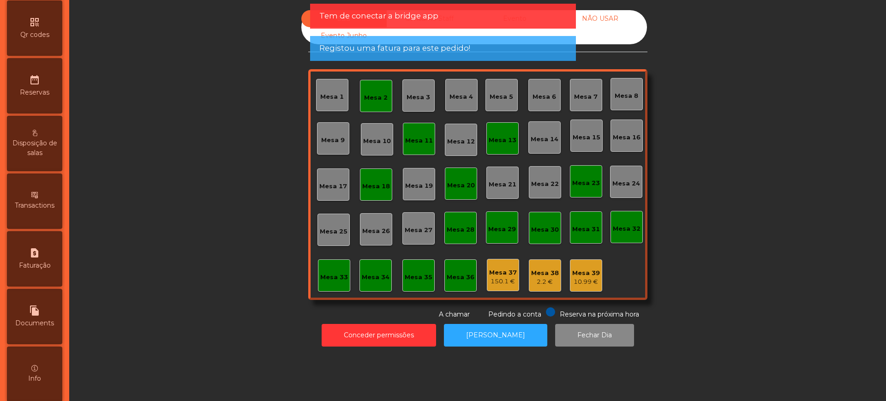
scroll to position [390, 0]
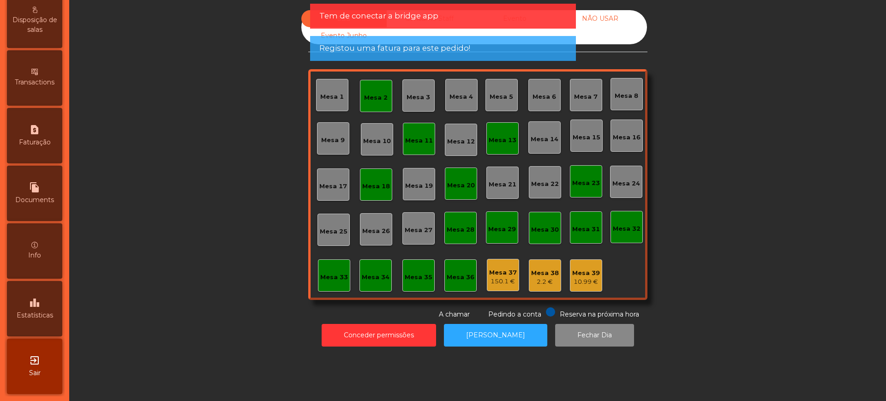
drag, startPoint x: 30, startPoint y: 303, endPoint x: 48, endPoint y: 275, distance: 33.2
click at [29, 302] on div "leaderboard Estatísticas" at bounding box center [34, 308] width 55 height 55
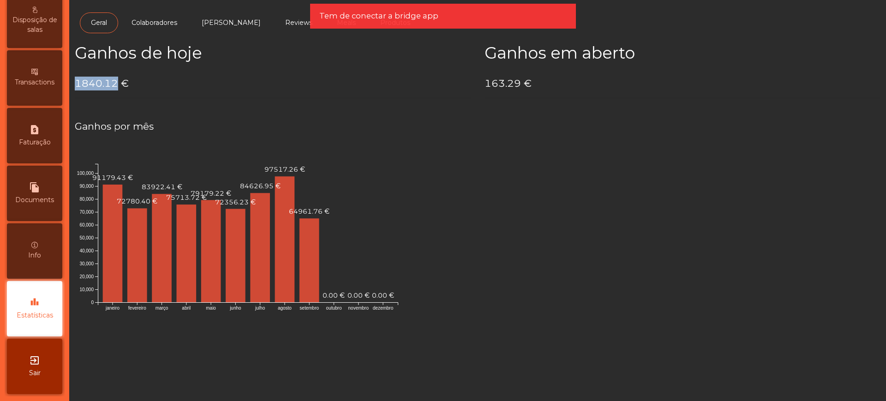
drag, startPoint x: 77, startPoint y: 82, endPoint x: 115, endPoint y: 82, distance: 37.8
click at [115, 82] on h4 "1840.12 €" at bounding box center [273, 84] width 396 height 14
copy h4 "1840.12"
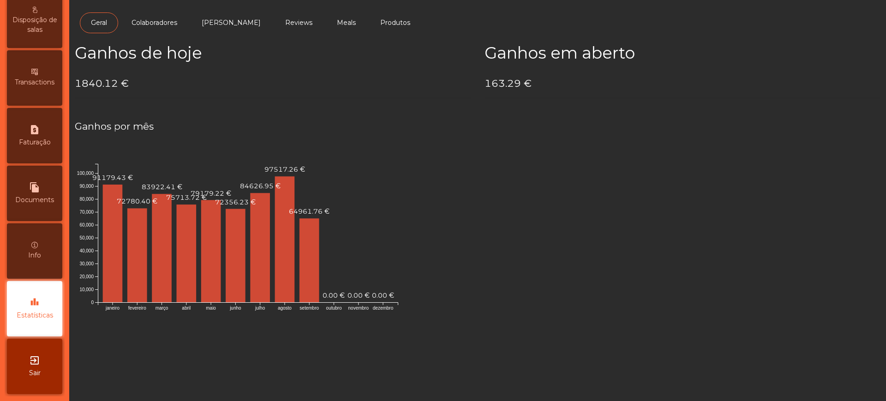
click at [281, 138] on app-bar-chart "Ganhos por mês janeiro fevereiro março abril maio junho julho agosto setembro o…" at bounding box center [478, 224] width 806 height 208
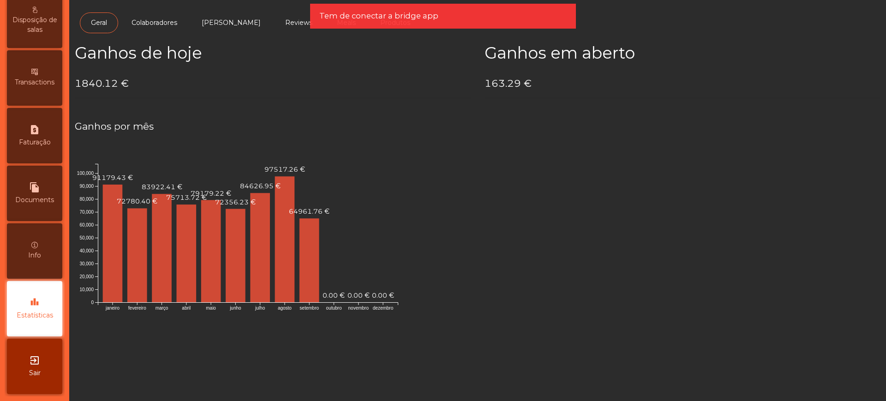
drag, startPoint x: 200, startPoint y: 86, endPoint x: 162, endPoint y: 95, distance: 39.3
click at [200, 86] on h4 "1840.12 €" at bounding box center [273, 84] width 396 height 14
